Goal: Transaction & Acquisition: Purchase product/service

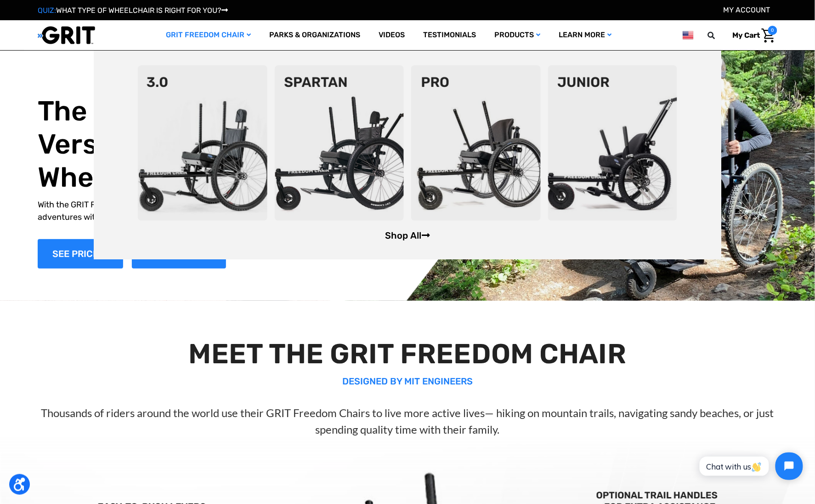
click at [416, 236] on link "Shop All" at bounding box center [407, 235] width 45 height 11
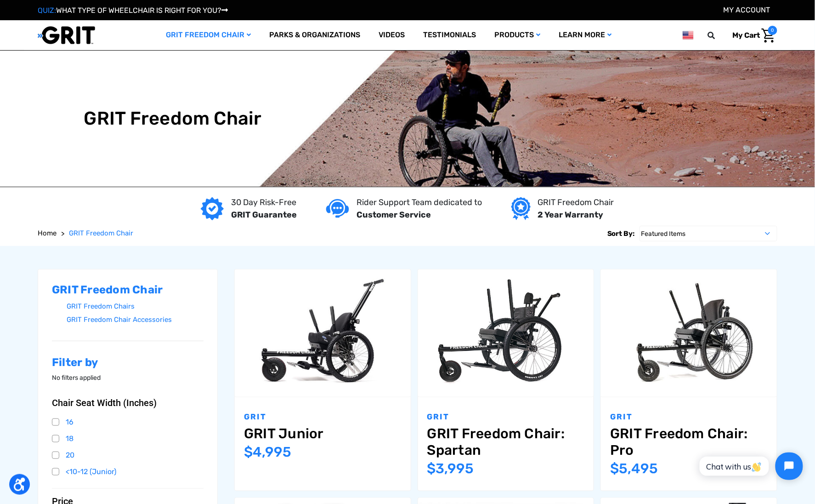
click at [758, 10] on link "My Account" at bounding box center [747, 10] width 47 height 9
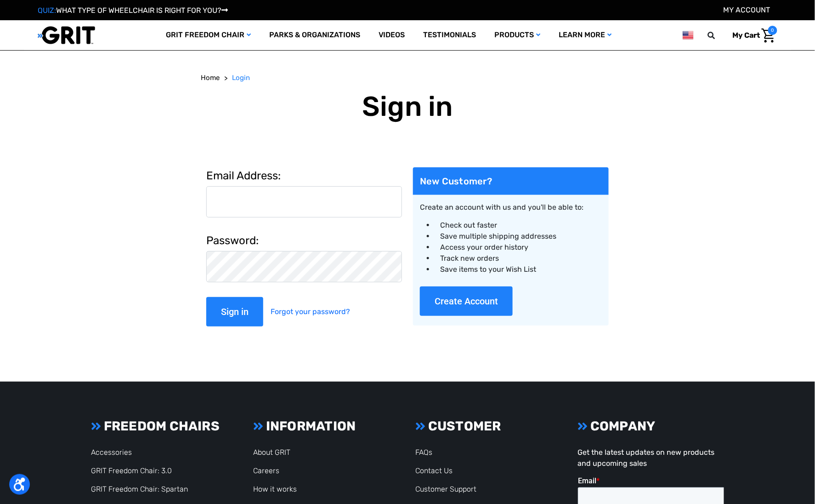
click at [290, 191] on input "Email Address:" at bounding box center [304, 201] width 196 height 31
type input "alex@gogrit.us"
click at [206, 297] on input "Sign in" at bounding box center [234, 311] width 57 height 29
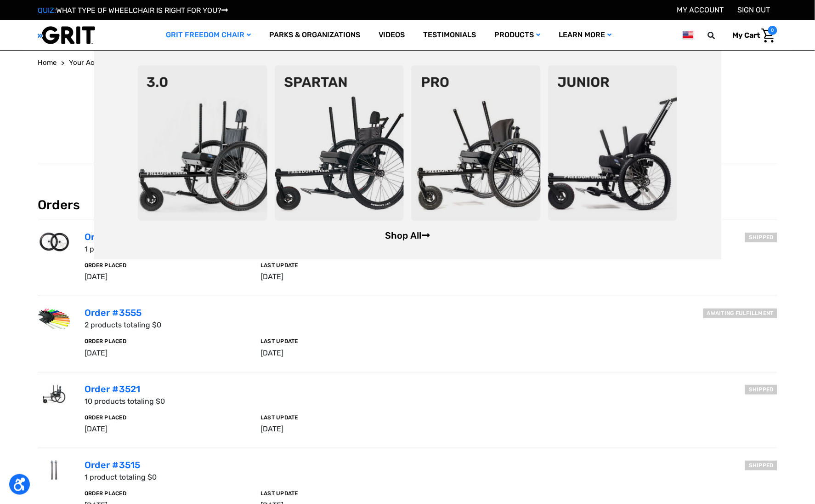
click at [413, 233] on link "Shop All" at bounding box center [407, 235] width 45 height 11
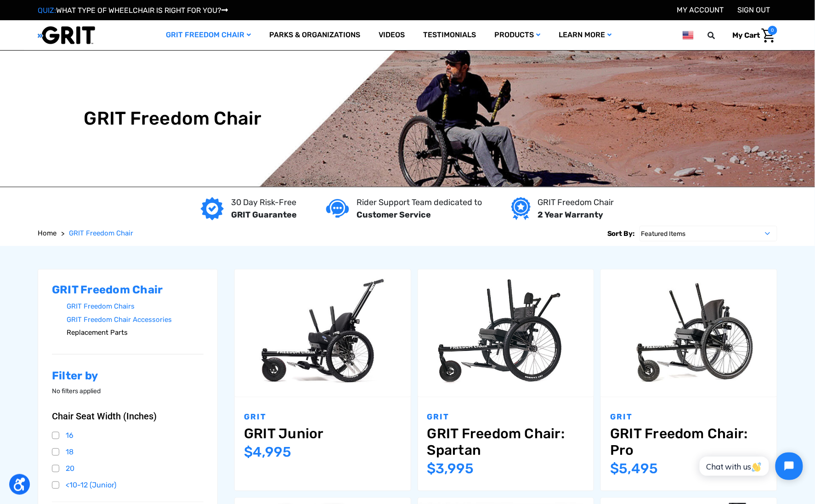
click at [117, 331] on link "Replacement Parts" at bounding box center [135, 332] width 137 height 13
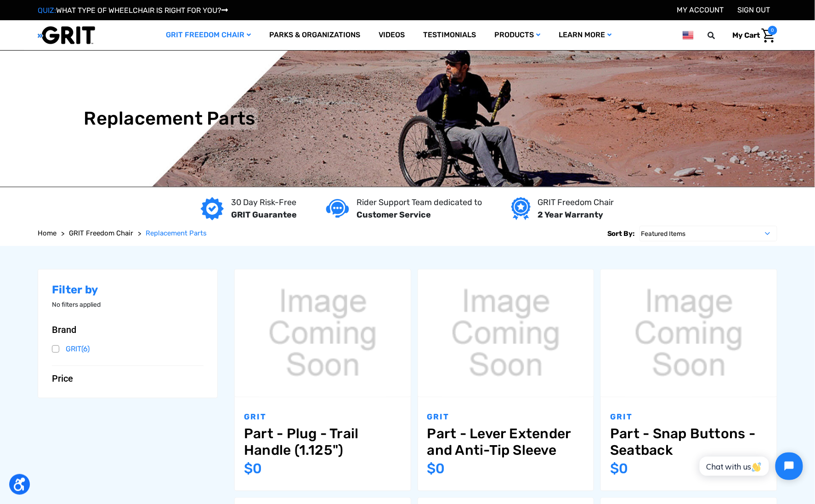
click at [745, 10] on link "SIGN OUT" at bounding box center [754, 10] width 33 height 9
